Goal: Task Accomplishment & Management: Manage account settings

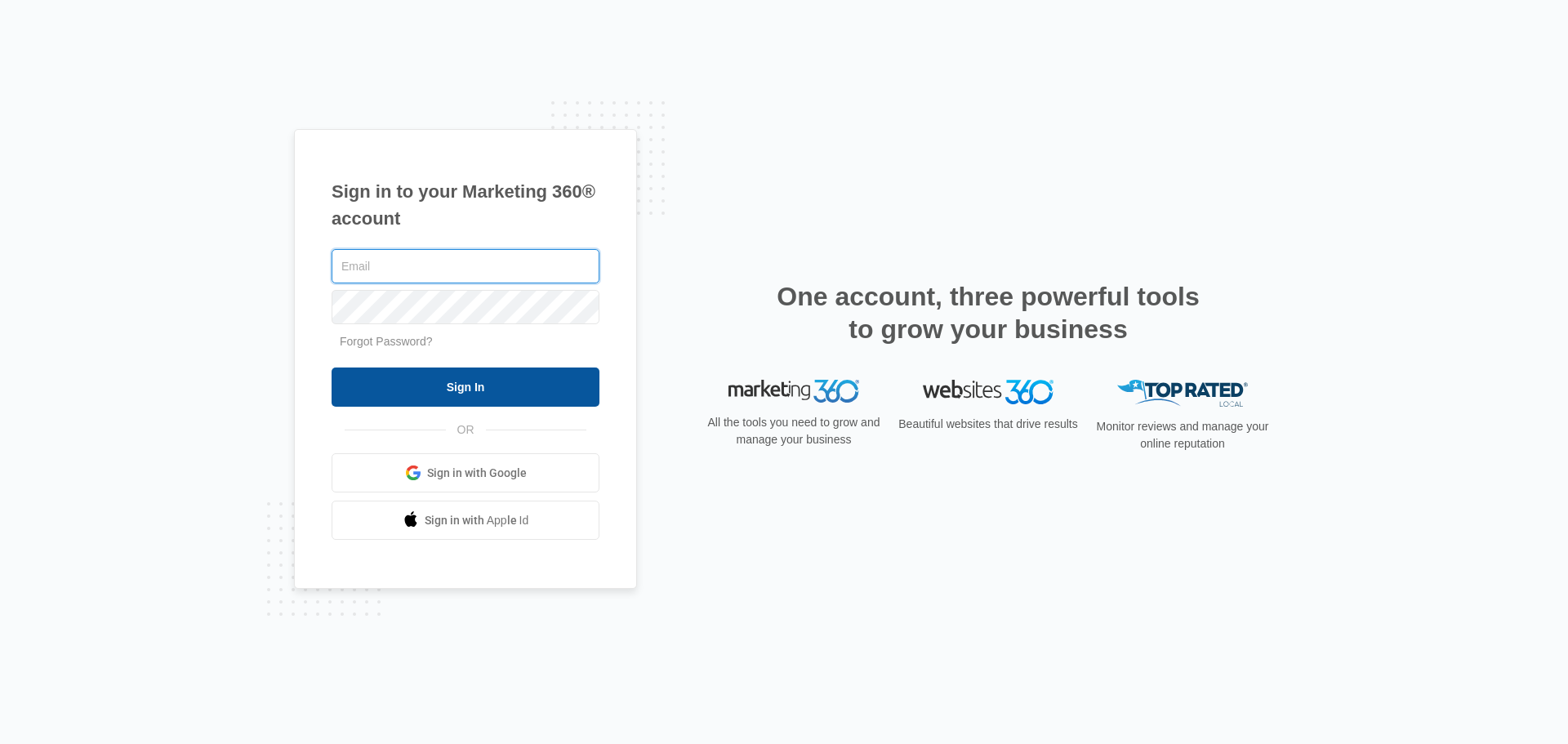
type input "twitzke@health4heroes.org"
click at [484, 396] on input "Sign In" at bounding box center [465, 387] width 267 height 39
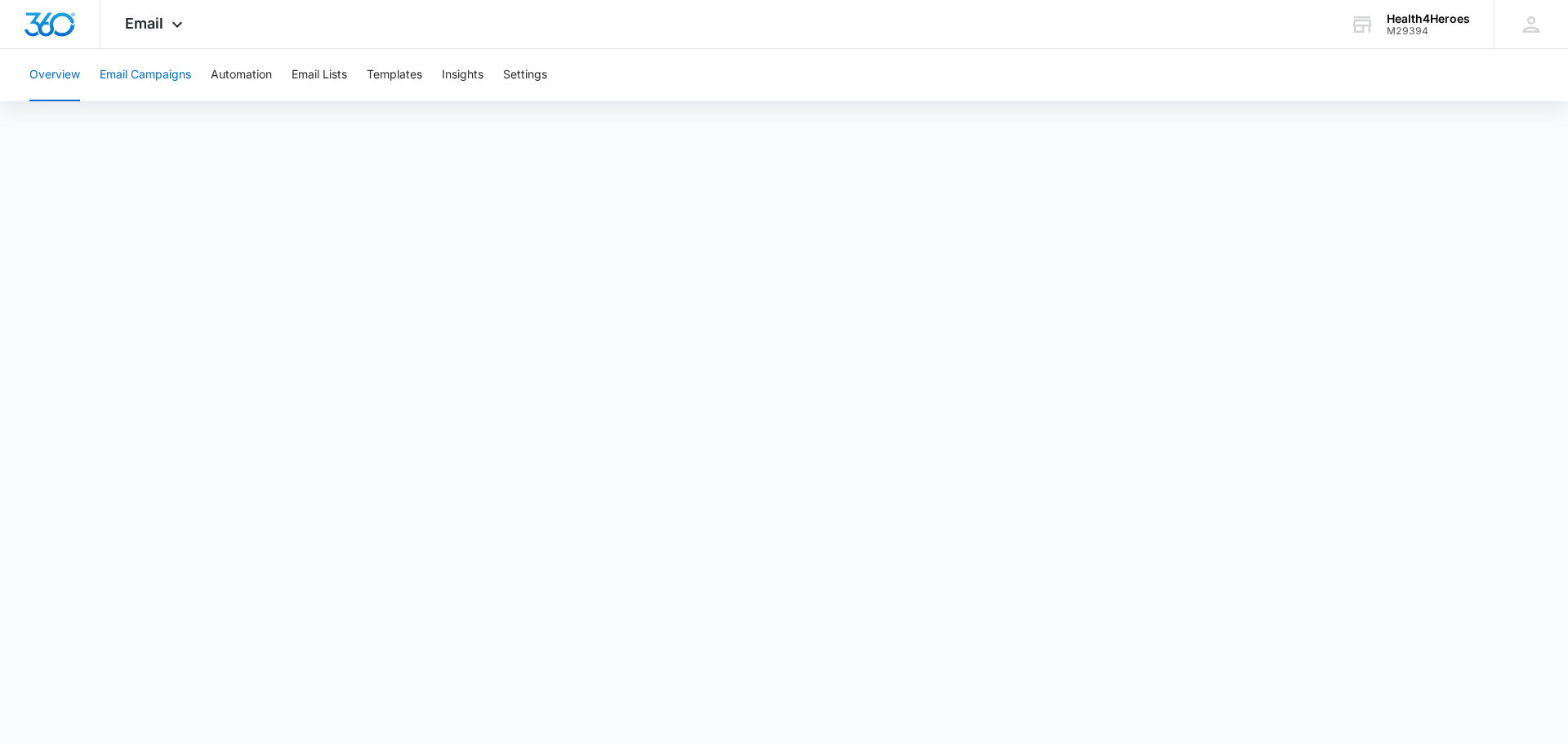
click at [123, 81] on button "Email Campaigns" at bounding box center [145, 75] width 91 height 52
click at [80, 66] on button "Overview" at bounding box center [54, 75] width 50 height 52
click at [156, 75] on button "Email Campaigns" at bounding box center [145, 75] width 91 height 52
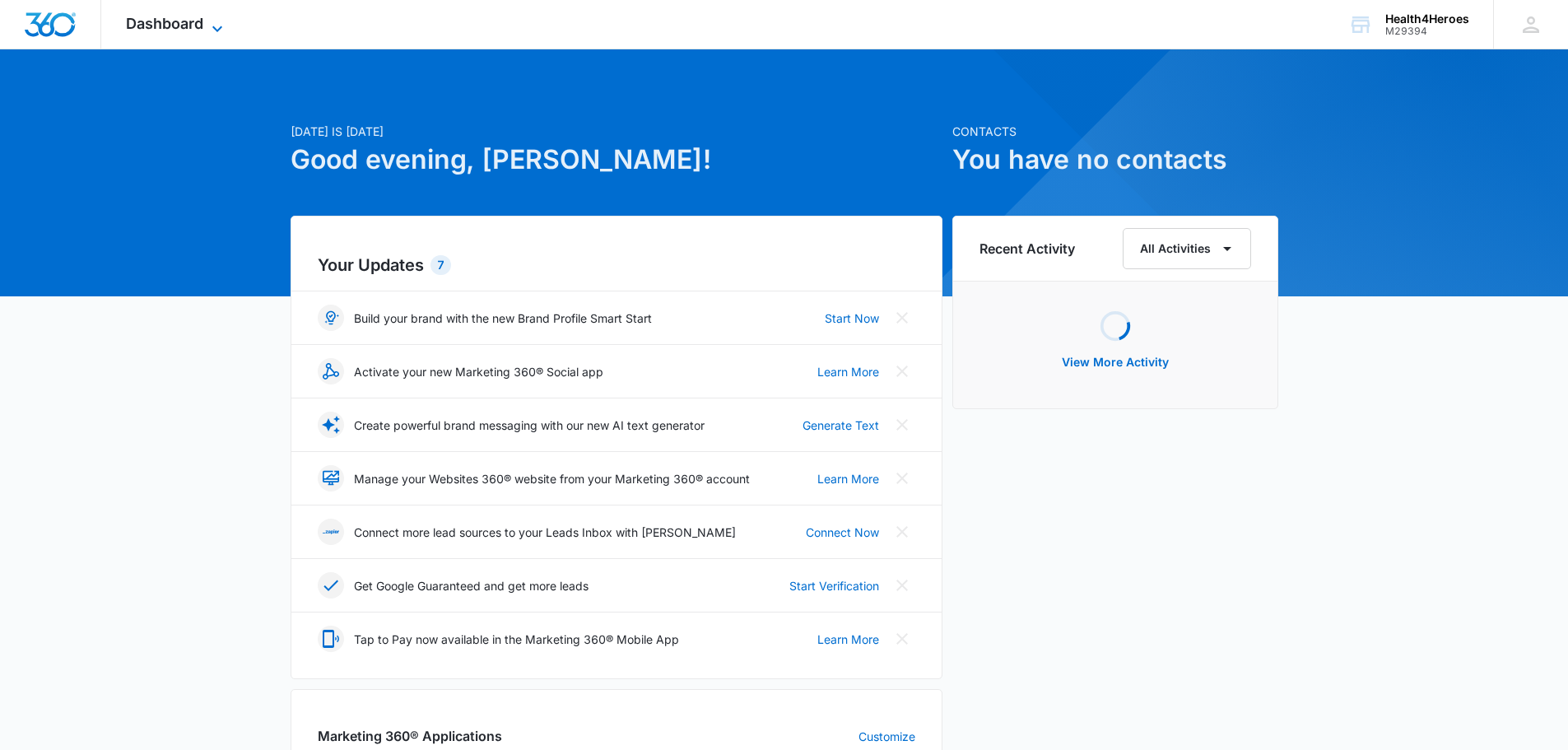
click at [177, 32] on span "Dashboard" at bounding box center [165, 23] width 77 height 17
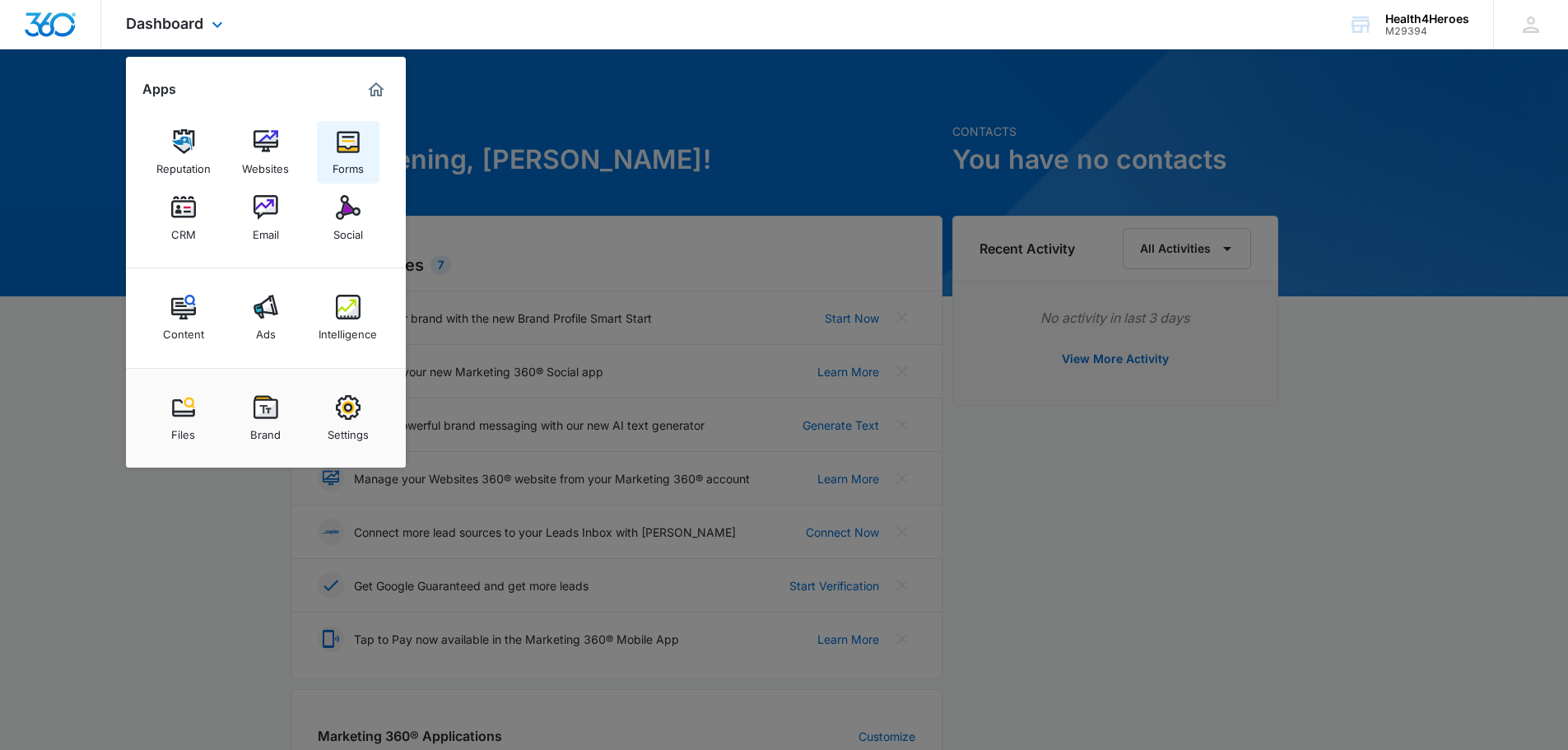
click at [349, 163] on div "Forms" at bounding box center [349, 164] width 32 height 22
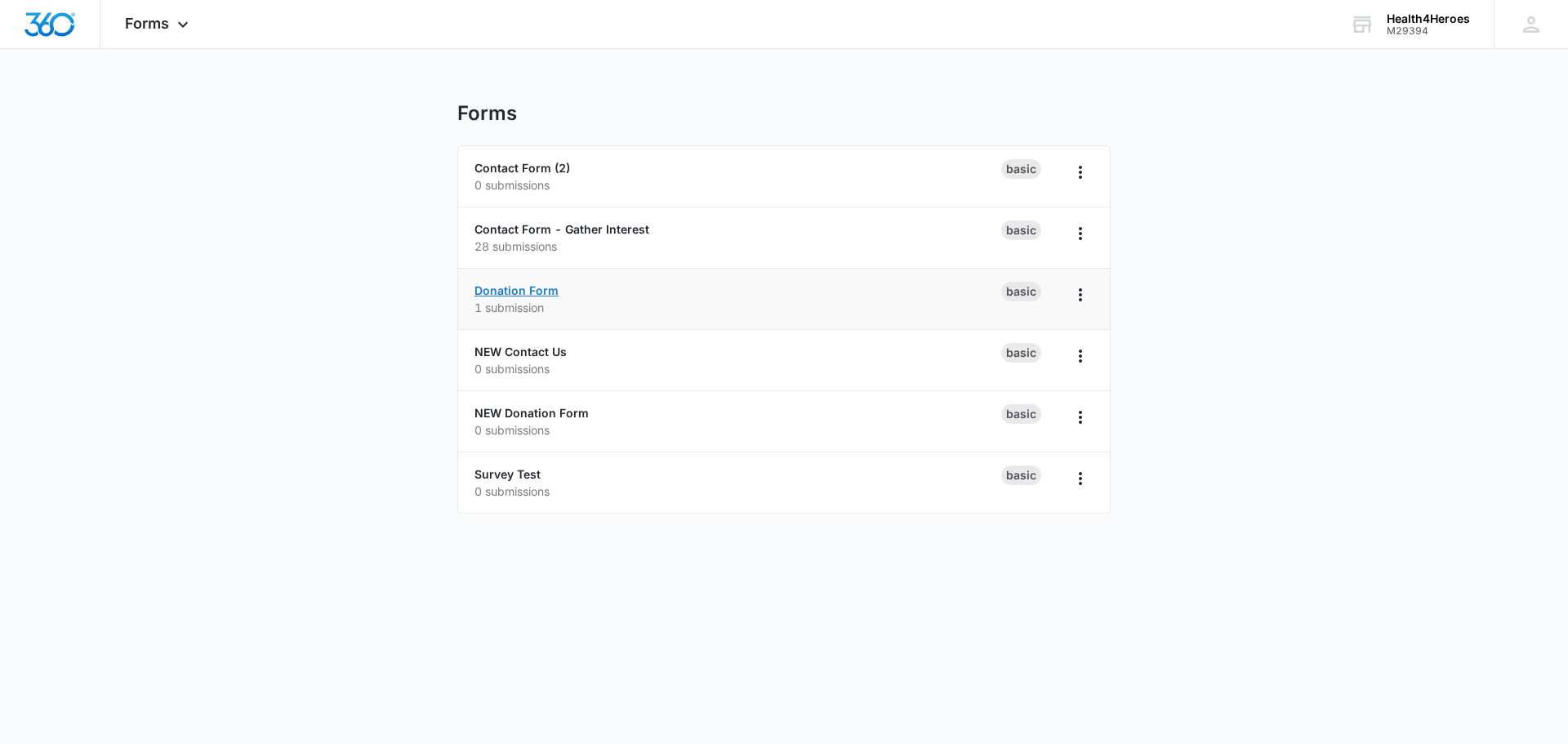
click at [552, 287] on link "Donation Form" at bounding box center [517, 290] width 85 height 14
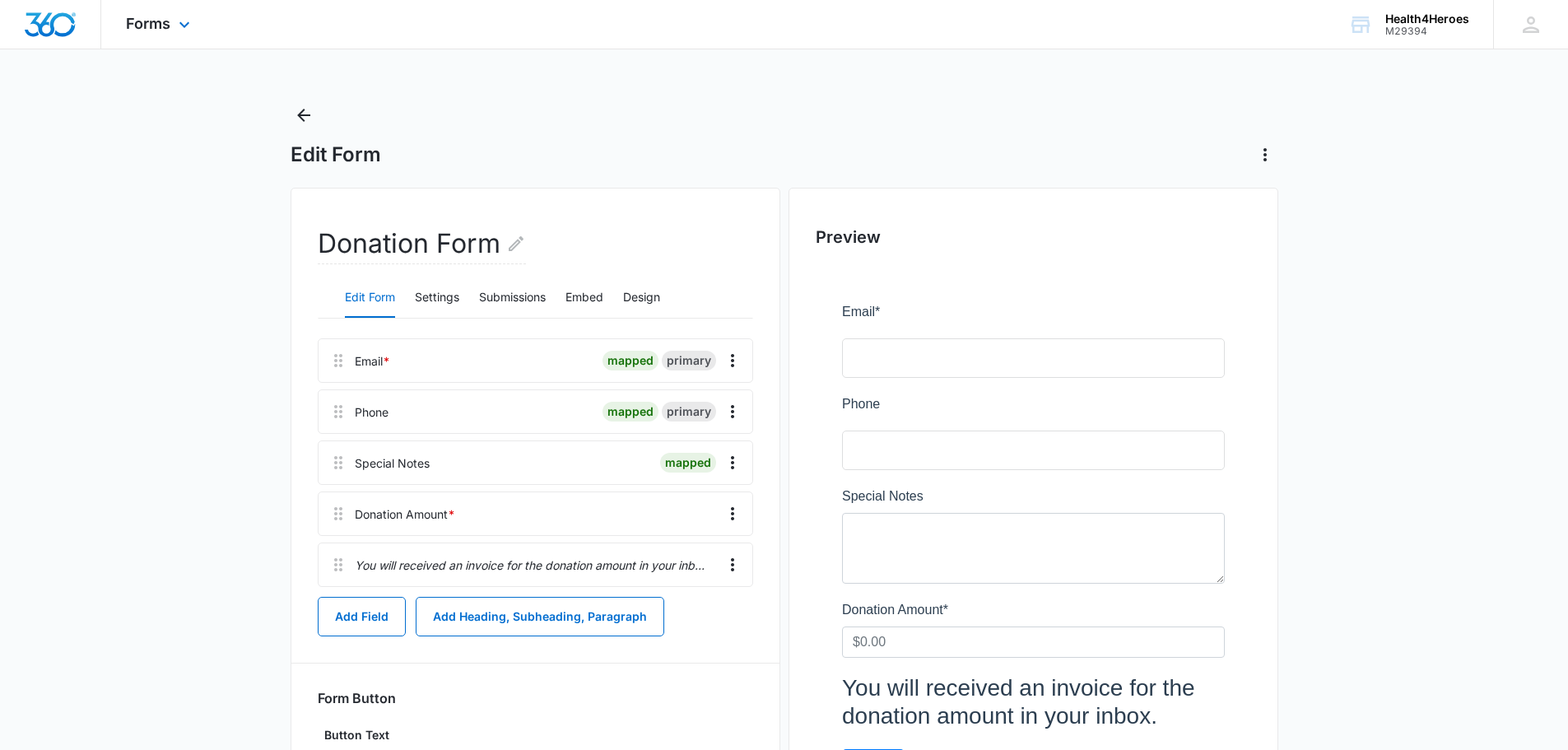
click at [168, 12] on div "Forms Apps Reputation Websites Forms CRM Email Social Content Ads Intelligence …" at bounding box center [160, 24] width 118 height 49
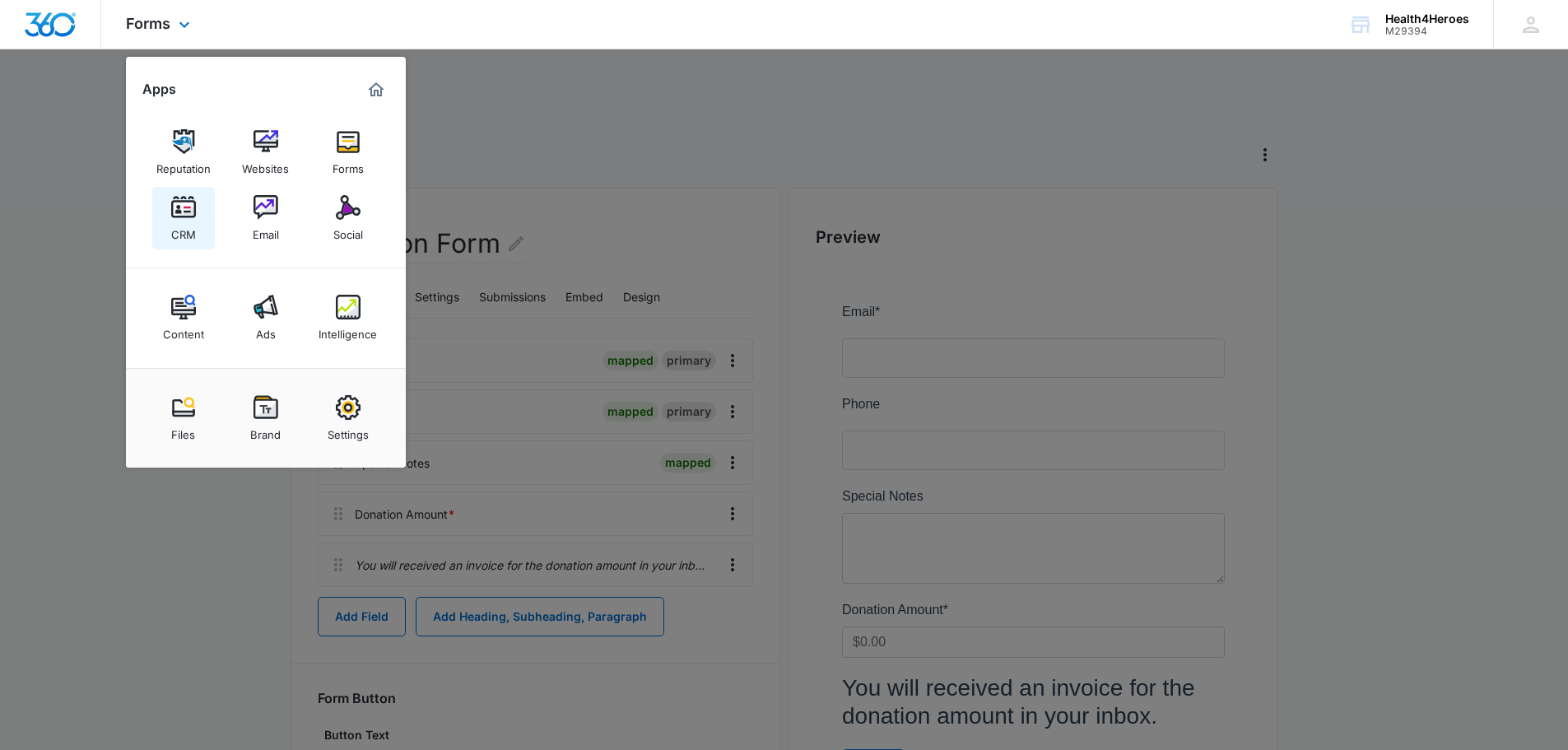
click at [177, 218] on img at bounding box center [183, 207] width 25 height 25
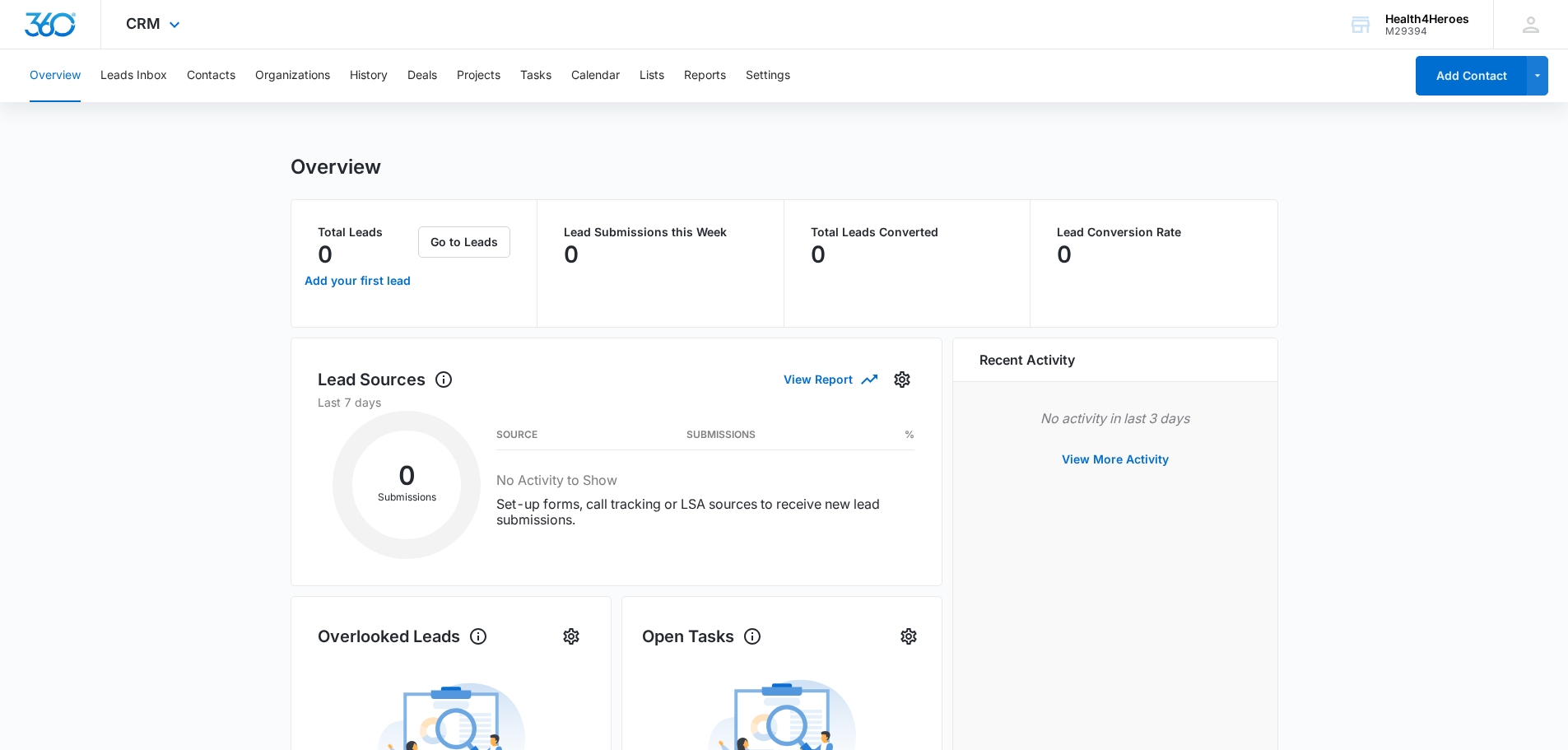
click at [153, 34] on div "CRM Apps Reputation Websites Forms CRM Email Social Content Ads Intelligence Fi…" at bounding box center [155, 24] width 108 height 49
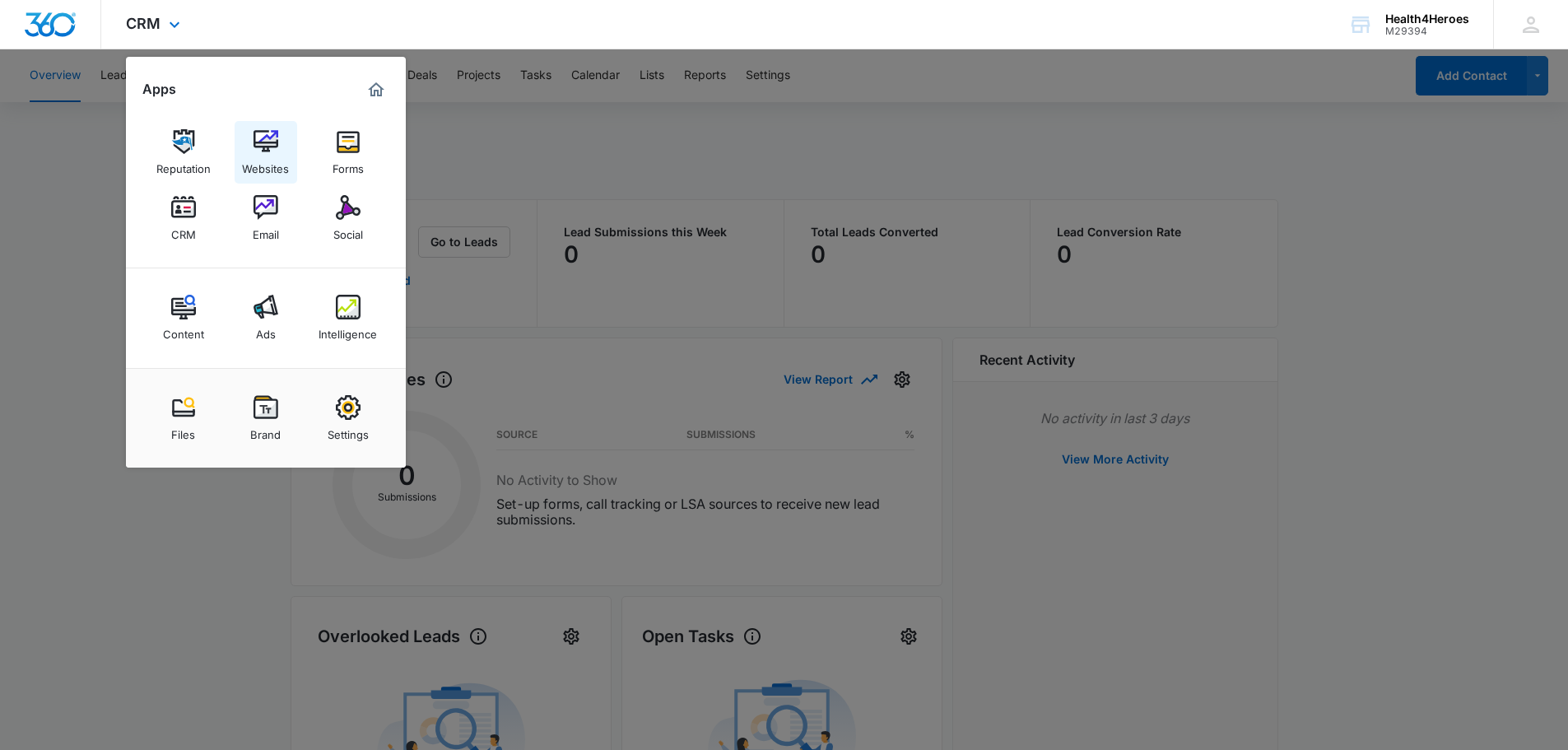
click at [266, 148] on img at bounding box center [266, 141] width 25 height 25
